Goal: Check status: Check status

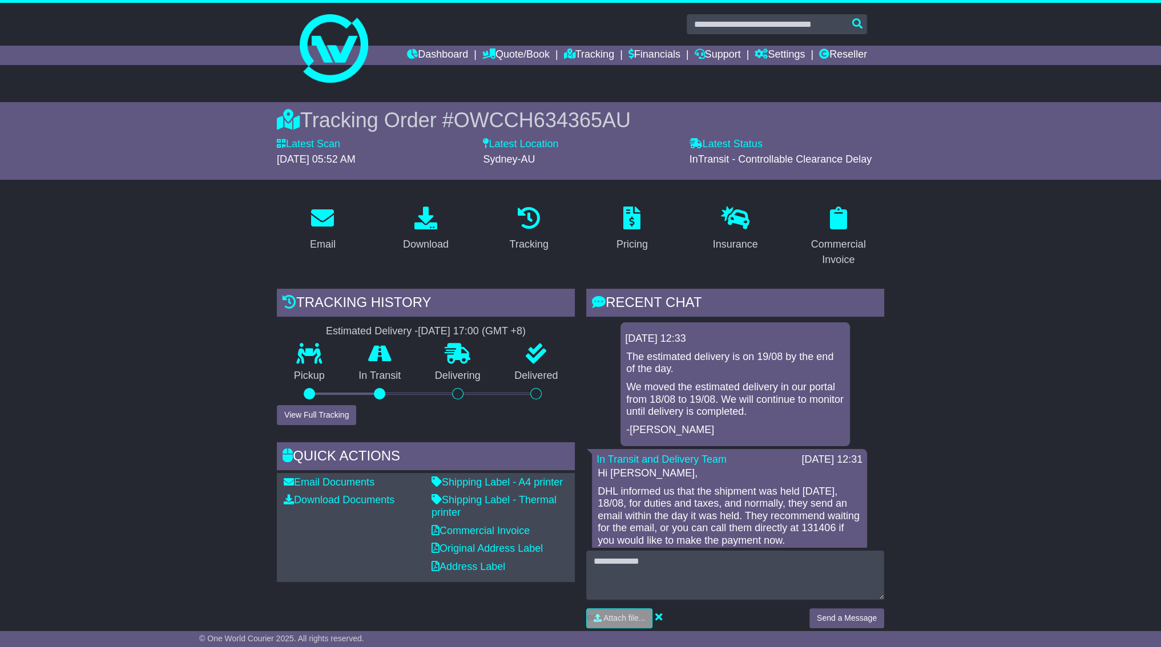
scroll to position [3, 0]
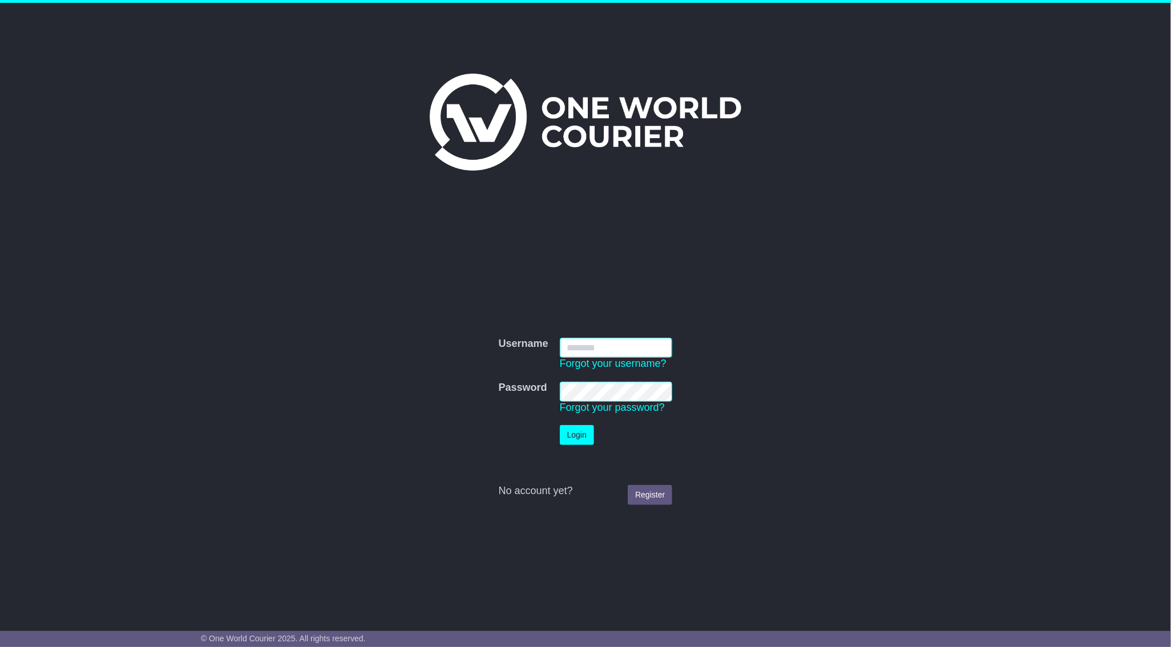
type input "**********"
click at [586, 440] on button "Login" at bounding box center [577, 435] width 34 height 20
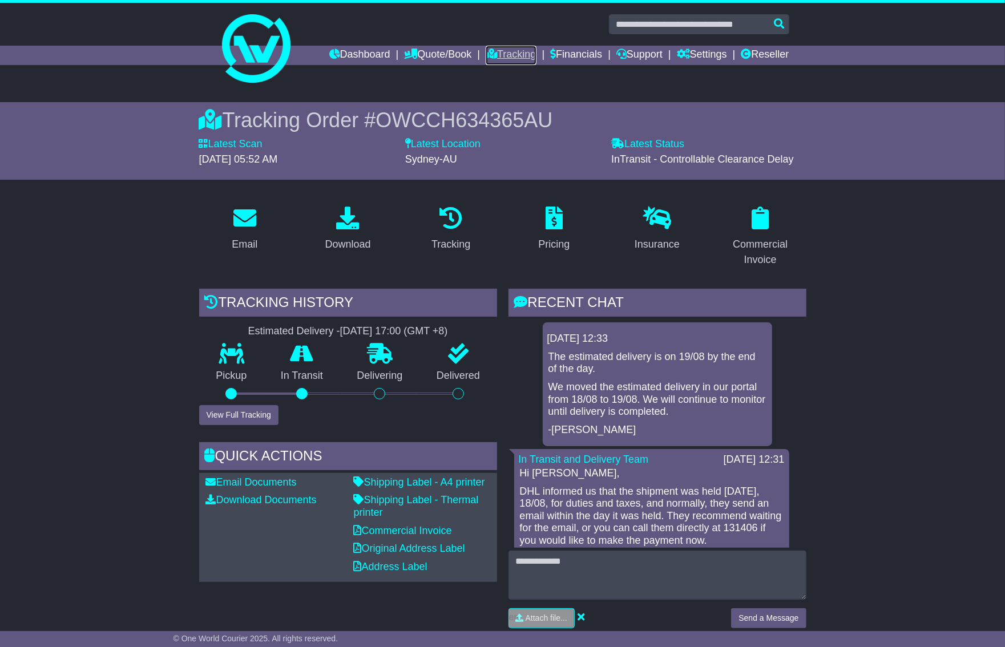
click at [488, 60] on link "Tracking" at bounding box center [511, 55] width 50 height 19
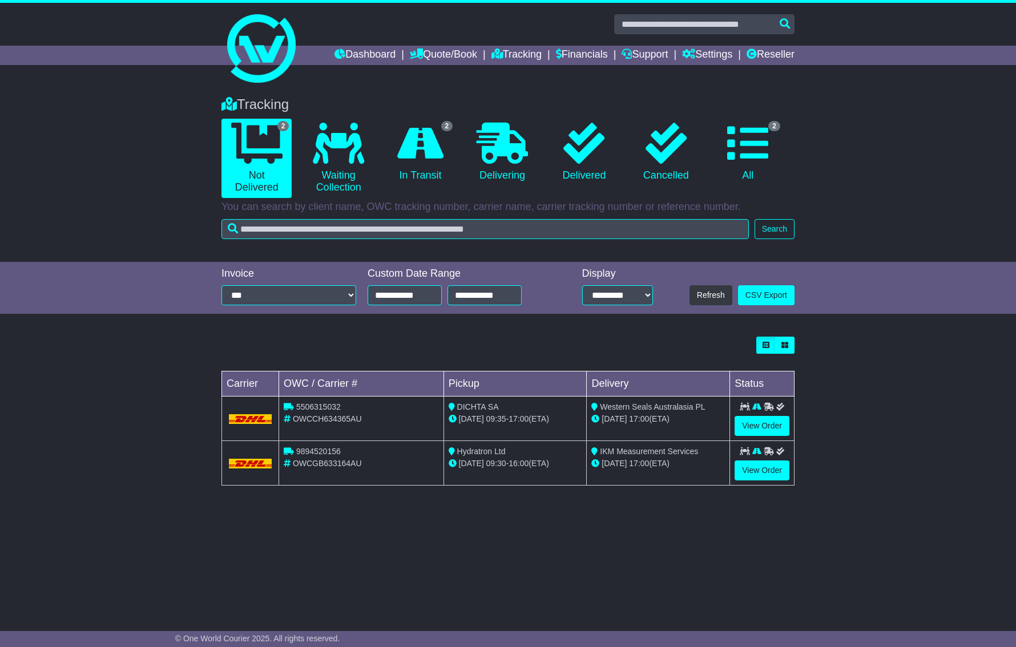
click at [762, 480] on td "View Order" at bounding box center [762, 463] width 65 height 45
click at [762, 464] on link "View Order" at bounding box center [762, 471] width 55 height 20
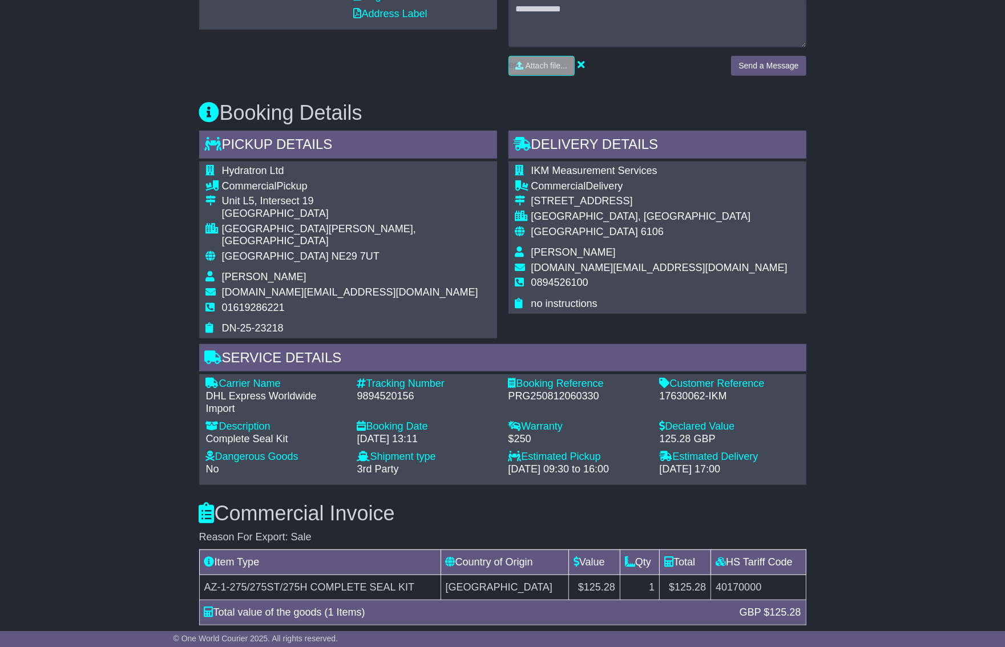
scroll to position [581, 0]
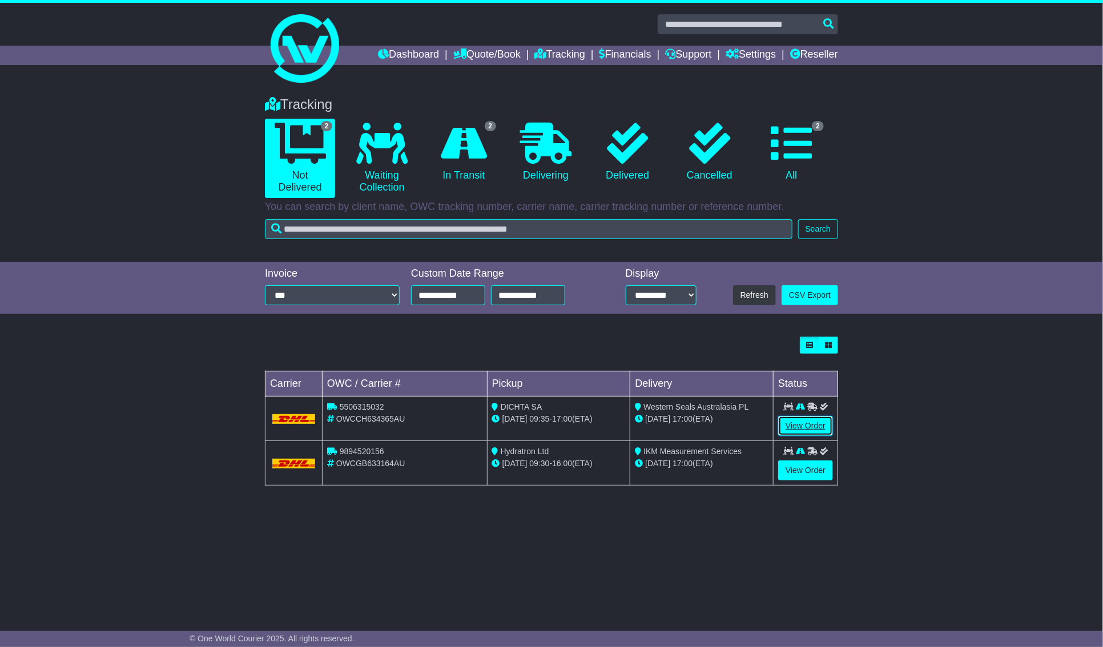
click at [813, 424] on link "View Order" at bounding box center [805, 426] width 55 height 20
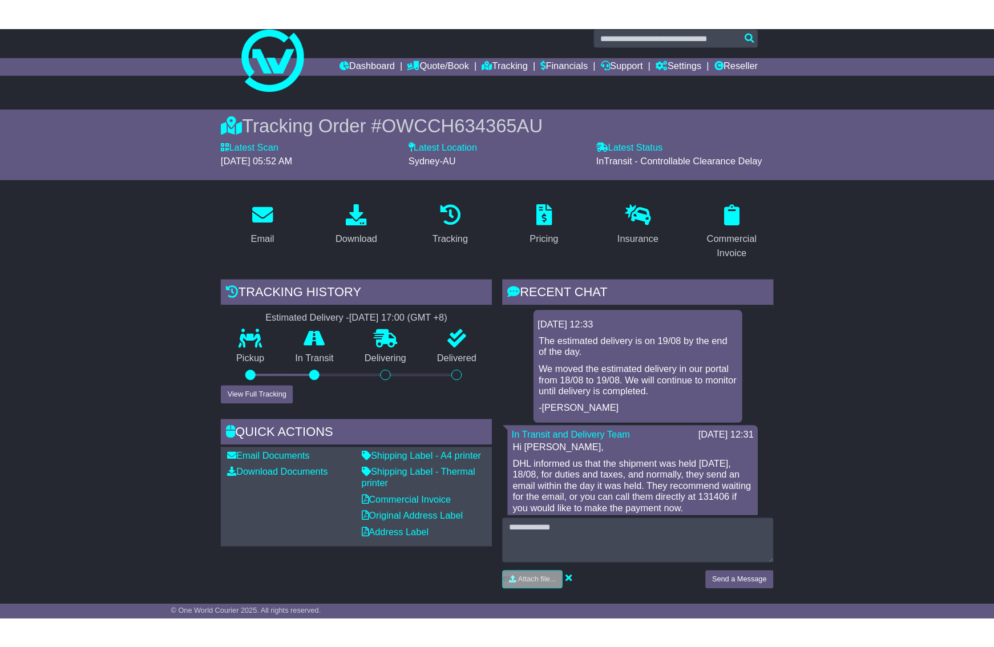
scroll to position [21, 0]
